Goal: Task Accomplishment & Management: Complete application form

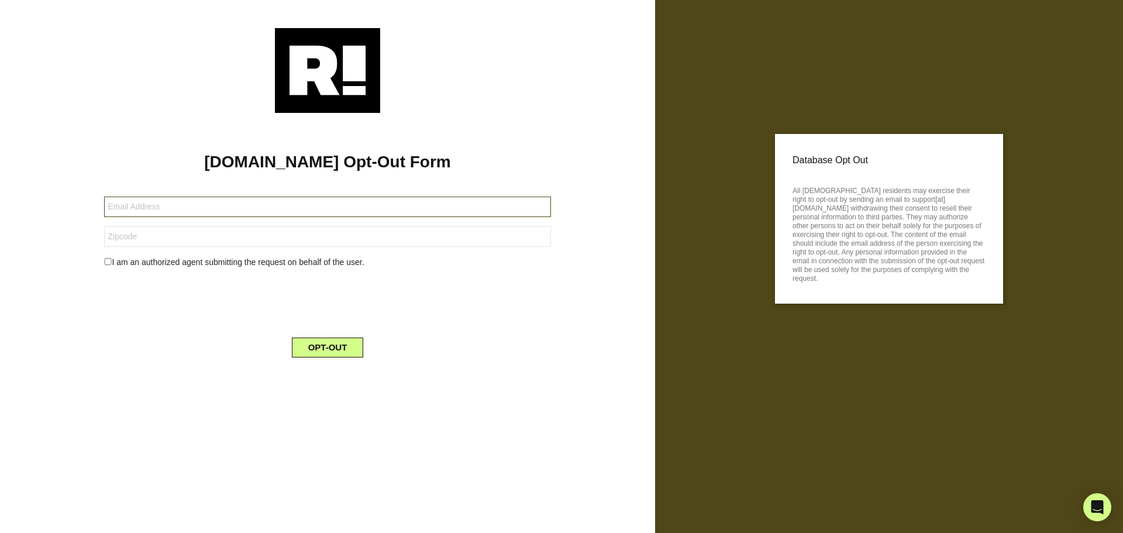
click at [182, 208] on input "text" at bounding box center [327, 207] width 446 height 20
paste input "[EMAIL_ADDRESS][DOMAIN_NAME]"
type input "[EMAIL_ADDRESS][DOMAIN_NAME]"
drag, startPoint x: 190, startPoint y: 237, endPoint x: 159, endPoint y: 244, distance: 31.8
click at [190, 237] on input "text" at bounding box center [327, 236] width 446 height 20
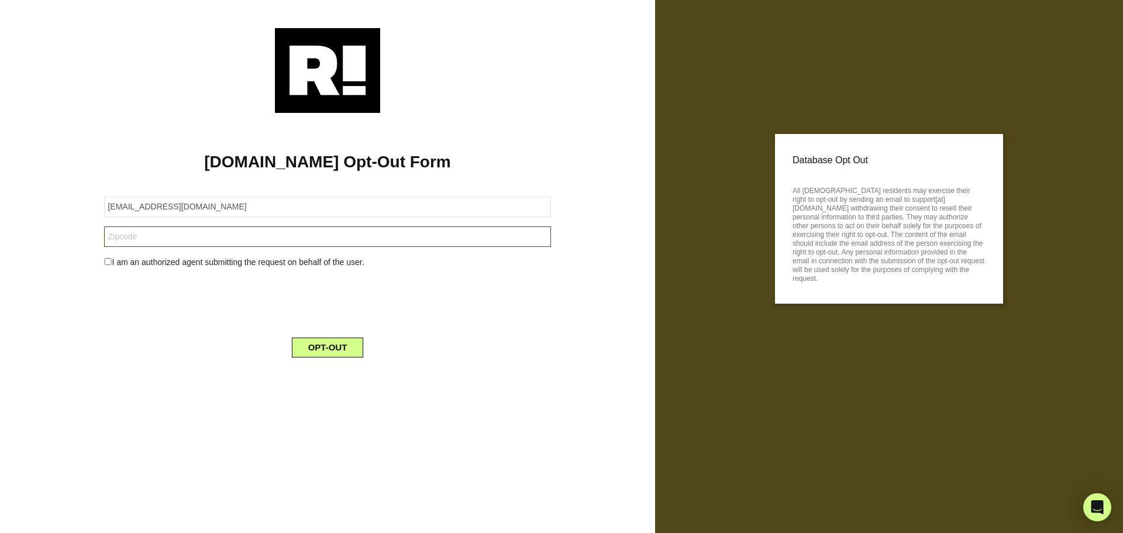
paste input "94954"
type input "94954"
click at [108, 264] on input "checkbox" at bounding box center [108, 261] width 8 height 7
checkbox input "true"
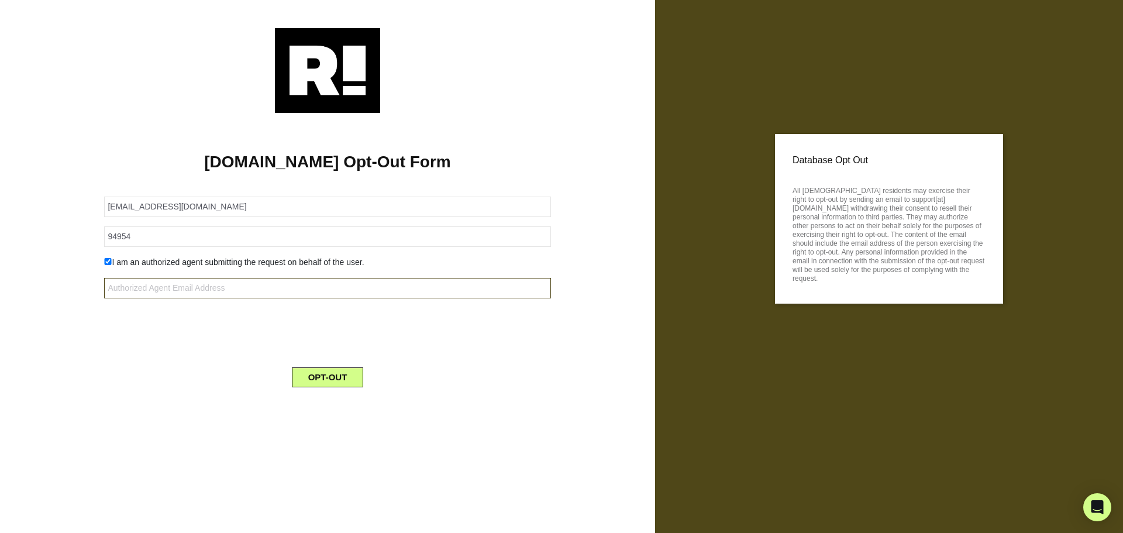
click at [191, 290] on input "text" at bounding box center [327, 288] width 446 height 20
type input "[EMAIL_ADDRESS][DOMAIN_NAME]"
click at [319, 350] on button "OPT-OUT" at bounding box center [328, 377] width 72 height 20
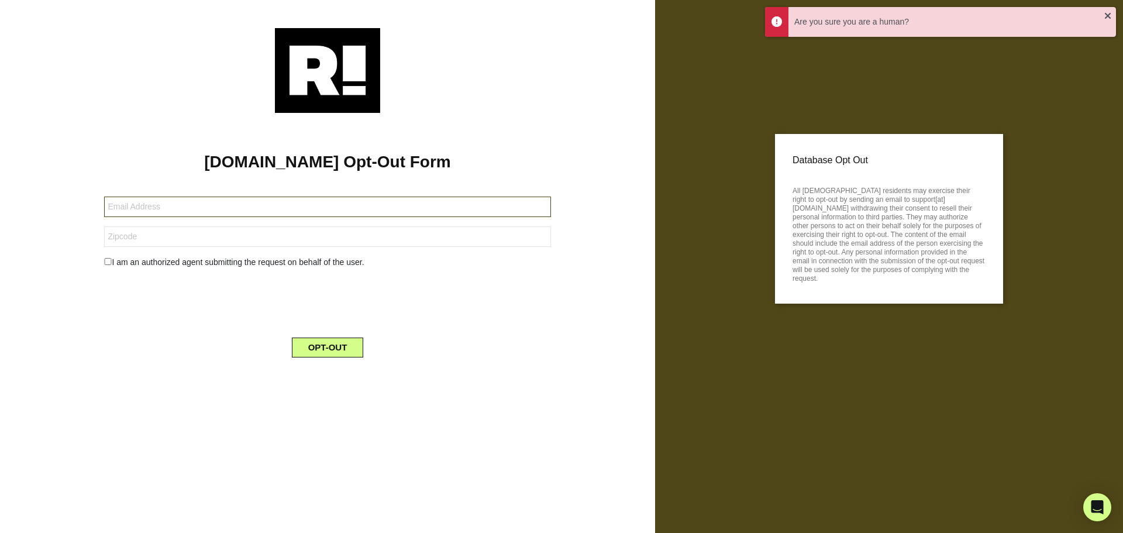
click at [210, 211] on input "text" at bounding box center [327, 207] width 446 height 20
paste input "peter.embody@gmail.com"
type input "peter.embody@gmail.com"
click at [181, 236] on input "text" at bounding box center [327, 236] width 446 height 20
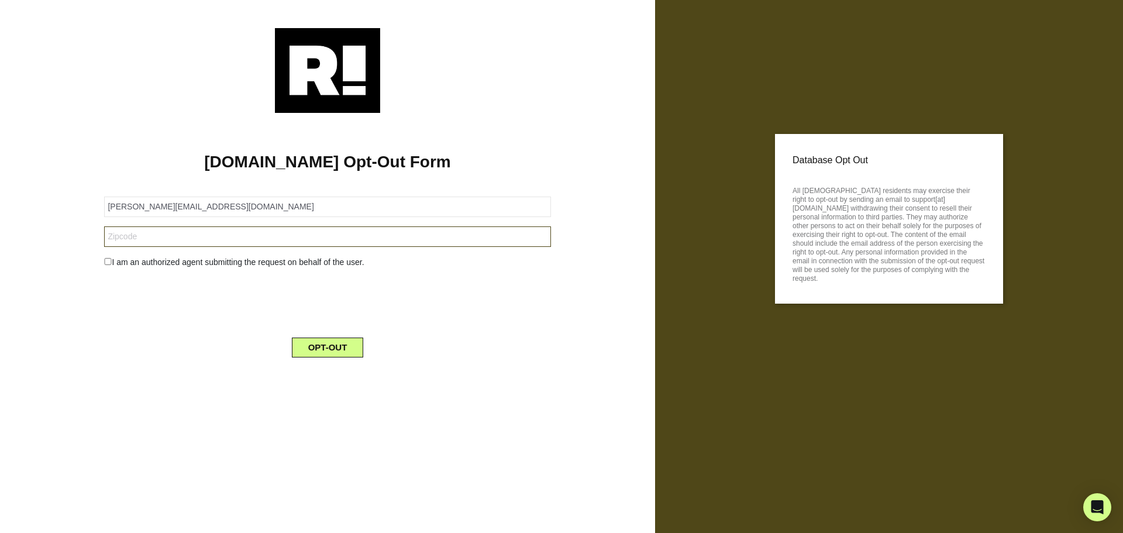
drag, startPoint x: 212, startPoint y: 233, endPoint x: 149, endPoint y: 246, distance: 64.5
click at [212, 233] on input "text" at bounding box center [327, 236] width 446 height 20
paste input "95632-2148"
type input "95632-2148"
click at [108, 261] on input "checkbox" at bounding box center [108, 261] width 8 height 7
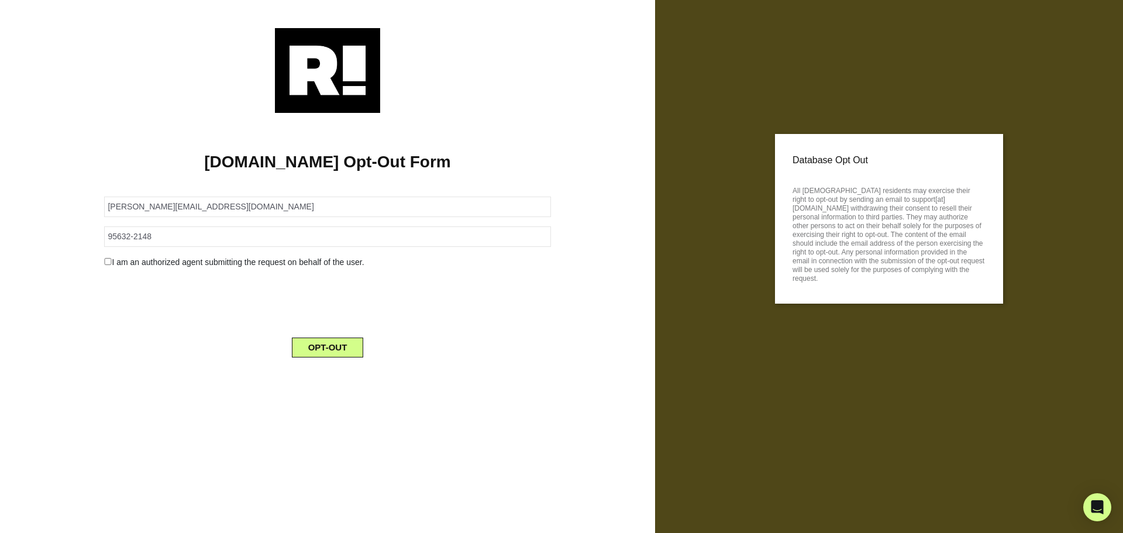
checkbox input "true"
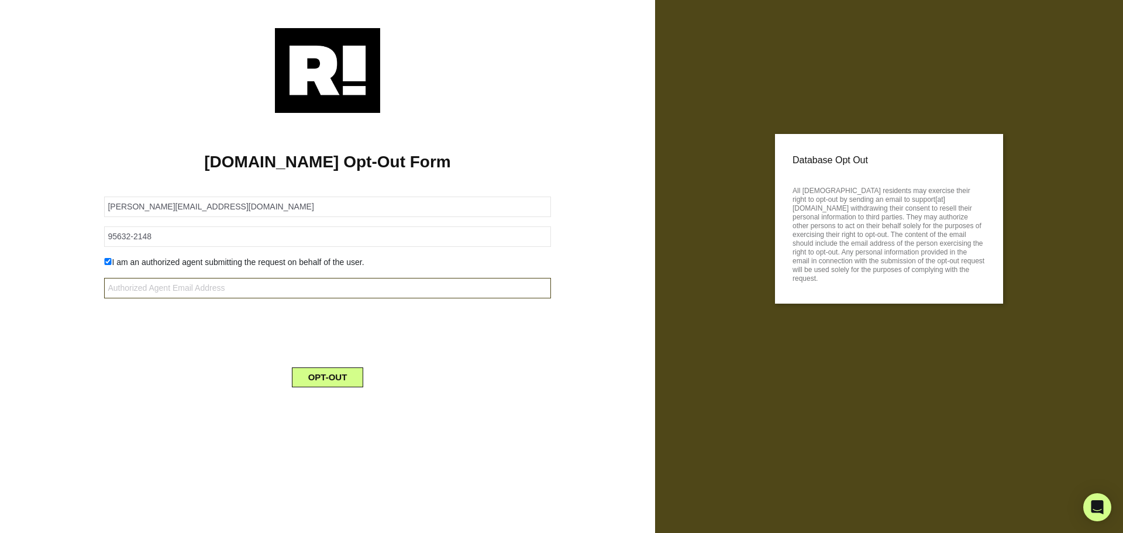
click at [209, 288] on input "text" at bounding box center [327, 288] width 446 height 20
type input "[EMAIL_ADDRESS][DOMAIN_NAME]"
click at [322, 377] on button "OPT-OUT" at bounding box center [328, 377] width 72 height 20
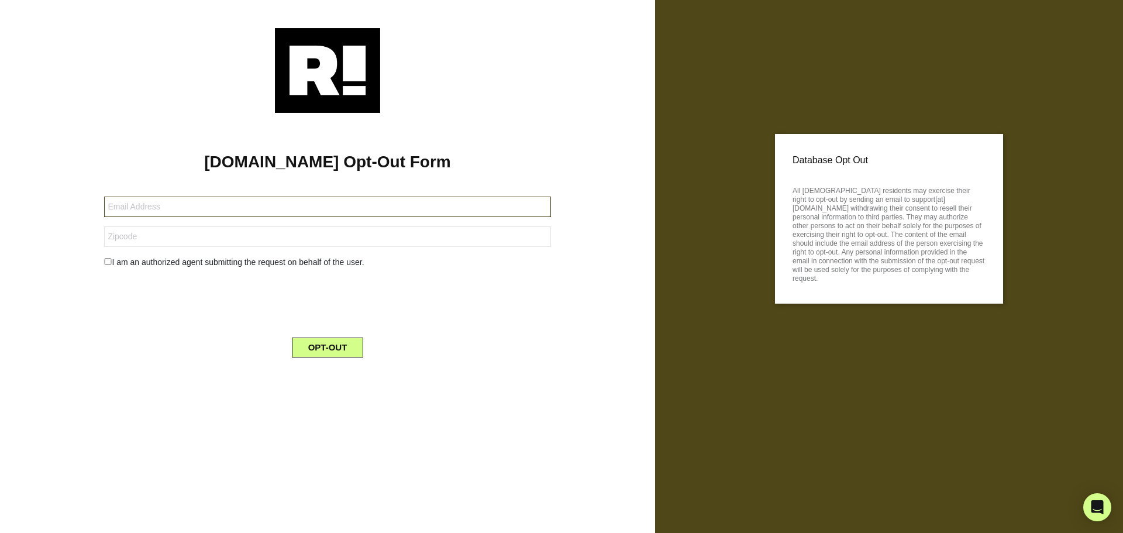
click at [123, 210] on input "text" at bounding box center [327, 207] width 446 height 20
paste input "[EMAIL_ADDRESS][DOMAIN_NAME]"
type input "[EMAIL_ADDRESS][DOMAIN_NAME]"
drag, startPoint x: 157, startPoint y: 236, endPoint x: 146, endPoint y: 243, distance: 13.1
click at [157, 236] on input "text" at bounding box center [327, 236] width 446 height 20
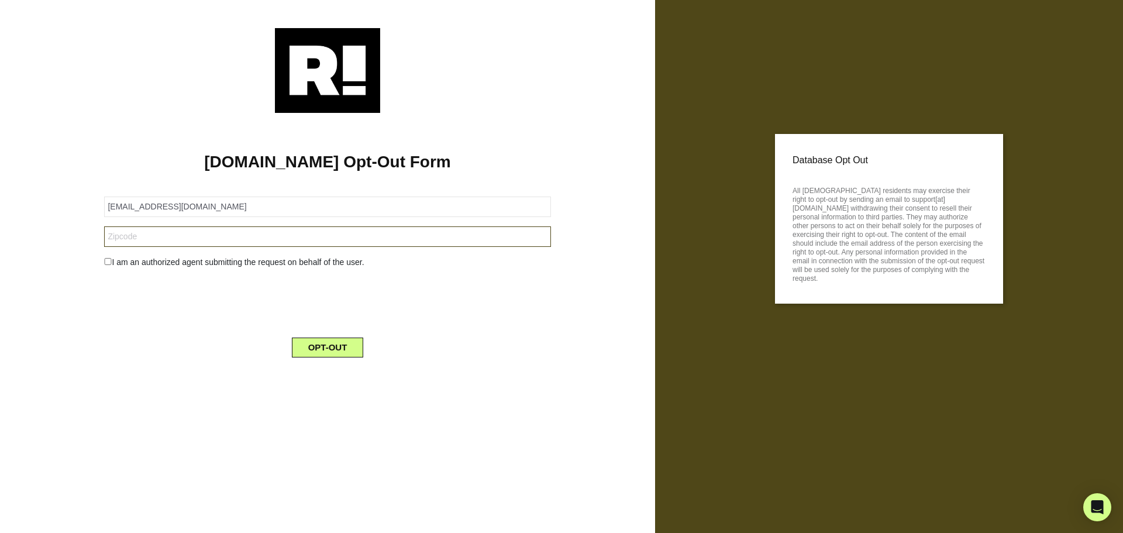
paste input "22601"
type input "22601"
click at [108, 264] on input "checkbox" at bounding box center [108, 261] width 8 height 7
checkbox input "true"
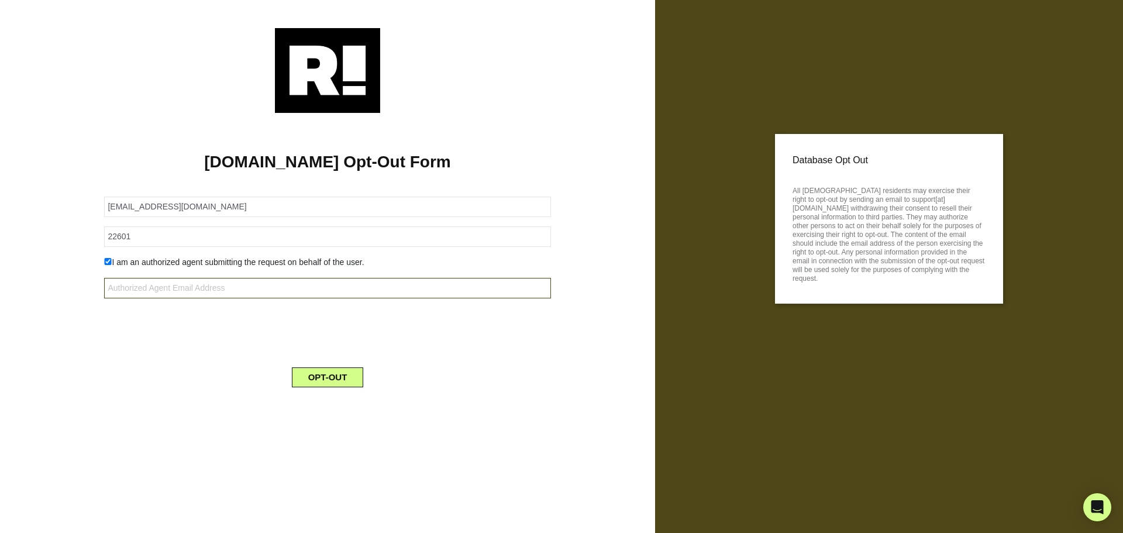
click at [212, 294] on input "text" at bounding box center [327, 288] width 446 height 20
type input "[EMAIL_ADDRESS][DOMAIN_NAME]"
click at [318, 350] on button "OPT-OUT" at bounding box center [328, 377] width 72 height 20
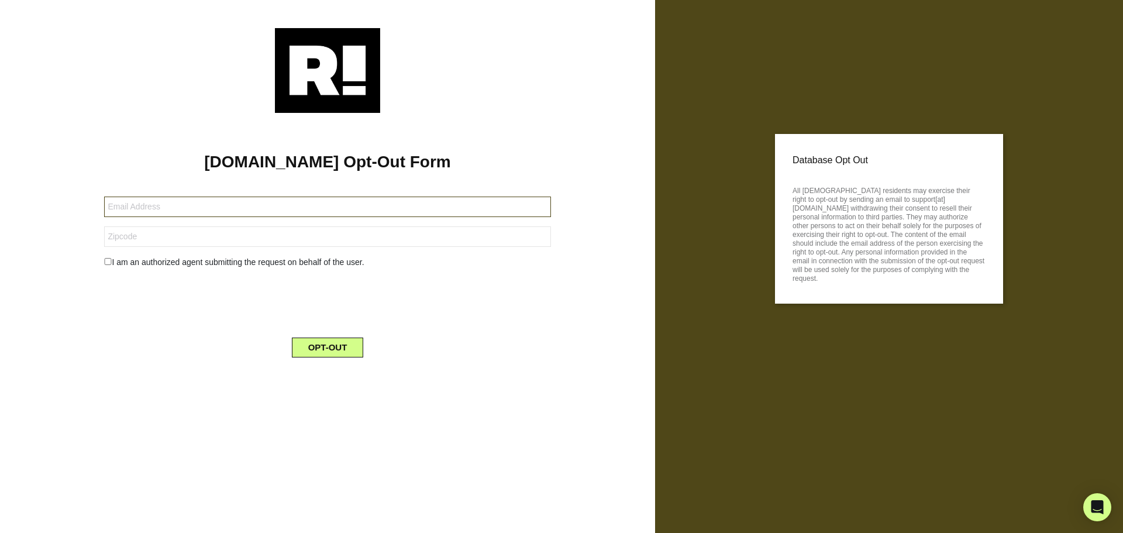
click at [156, 208] on input "text" at bounding box center [327, 207] width 446 height 20
paste input "[EMAIL_ADDRESS][DOMAIN_NAME]"
type input "[EMAIL_ADDRESS][DOMAIN_NAME]"
drag, startPoint x: 152, startPoint y: 239, endPoint x: 132, endPoint y: 252, distance: 23.9
click at [152, 239] on input "text" at bounding box center [327, 236] width 446 height 20
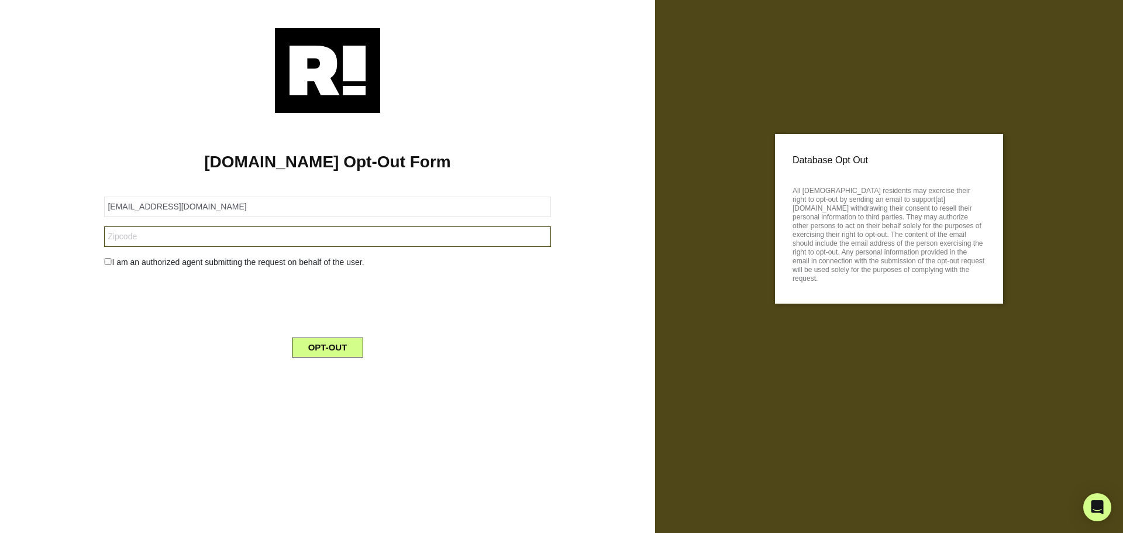
paste input "66030"
type input "66030"
click at [111, 262] on input "checkbox" at bounding box center [108, 261] width 8 height 7
checkbox input "true"
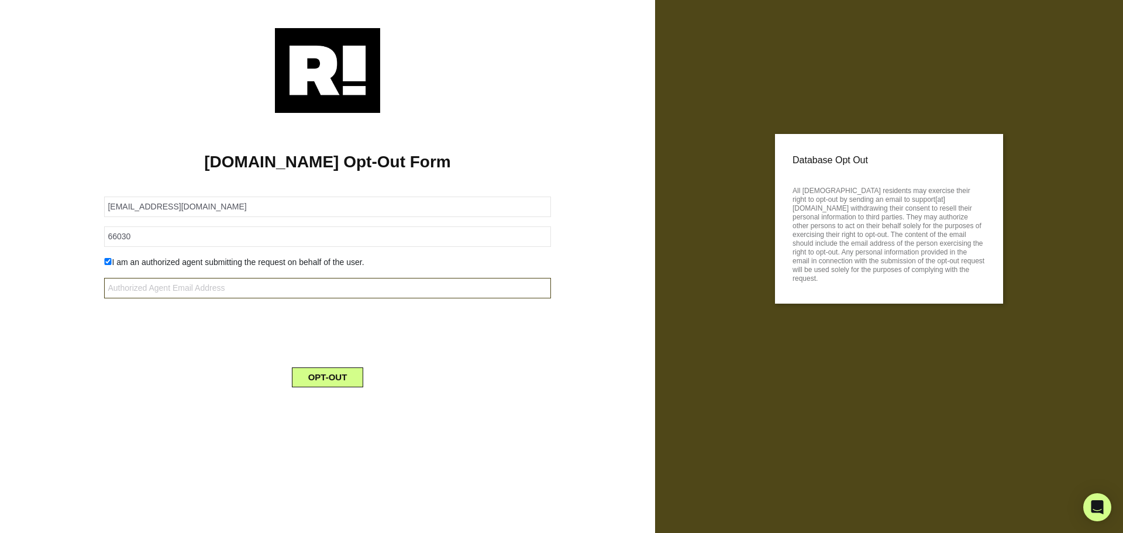
click at [191, 291] on input "text" at bounding box center [327, 288] width 446 height 20
type input "[EMAIL_ADDRESS][DOMAIN_NAME]"
click at [325, 350] on button "OPT-OUT" at bounding box center [328, 377] width 72 height 20
